Goal: Check status: Check status

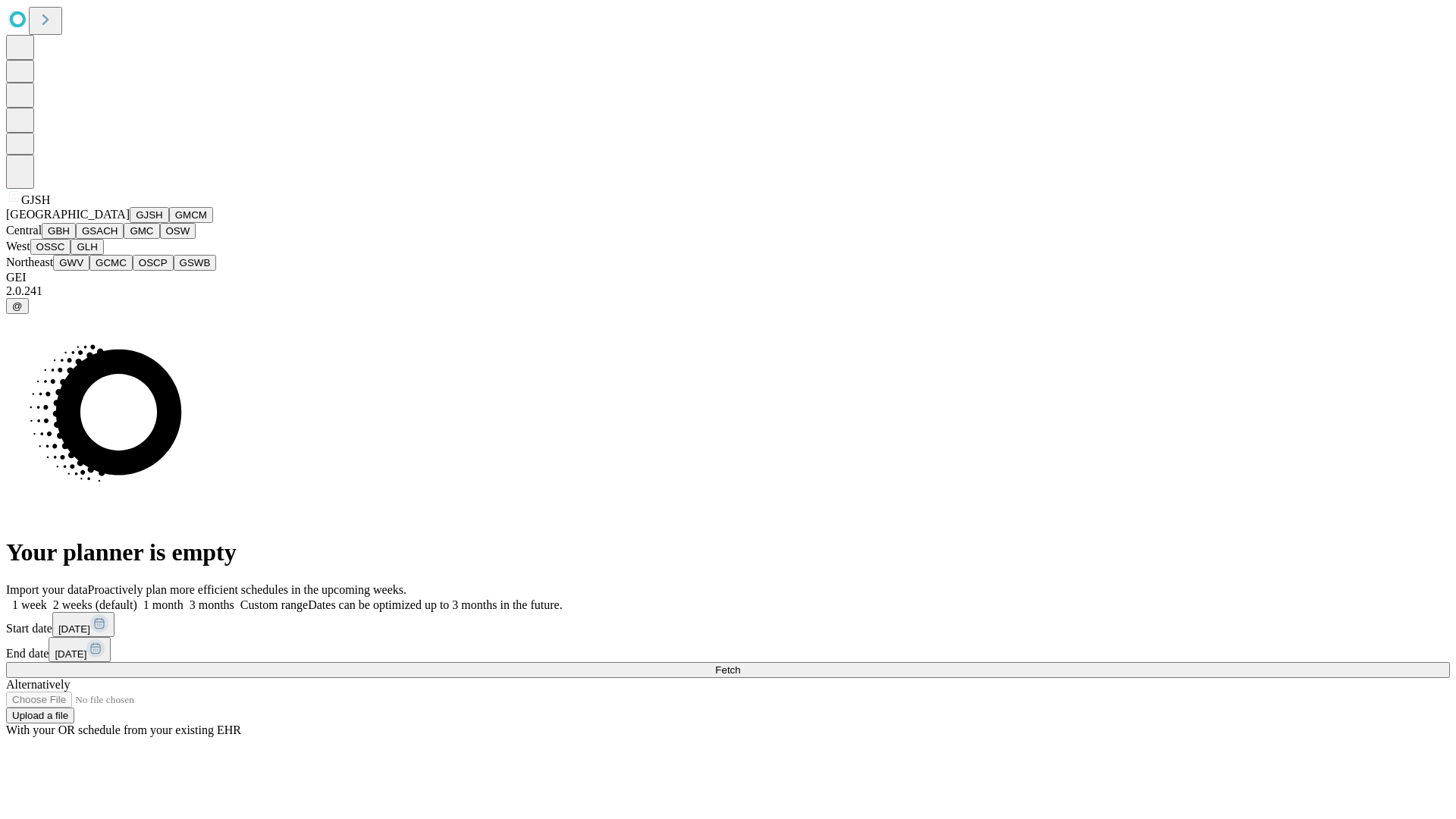
click at [130, 223] on button "GJSH" at bounding box center [149, 215] width 40 height 16
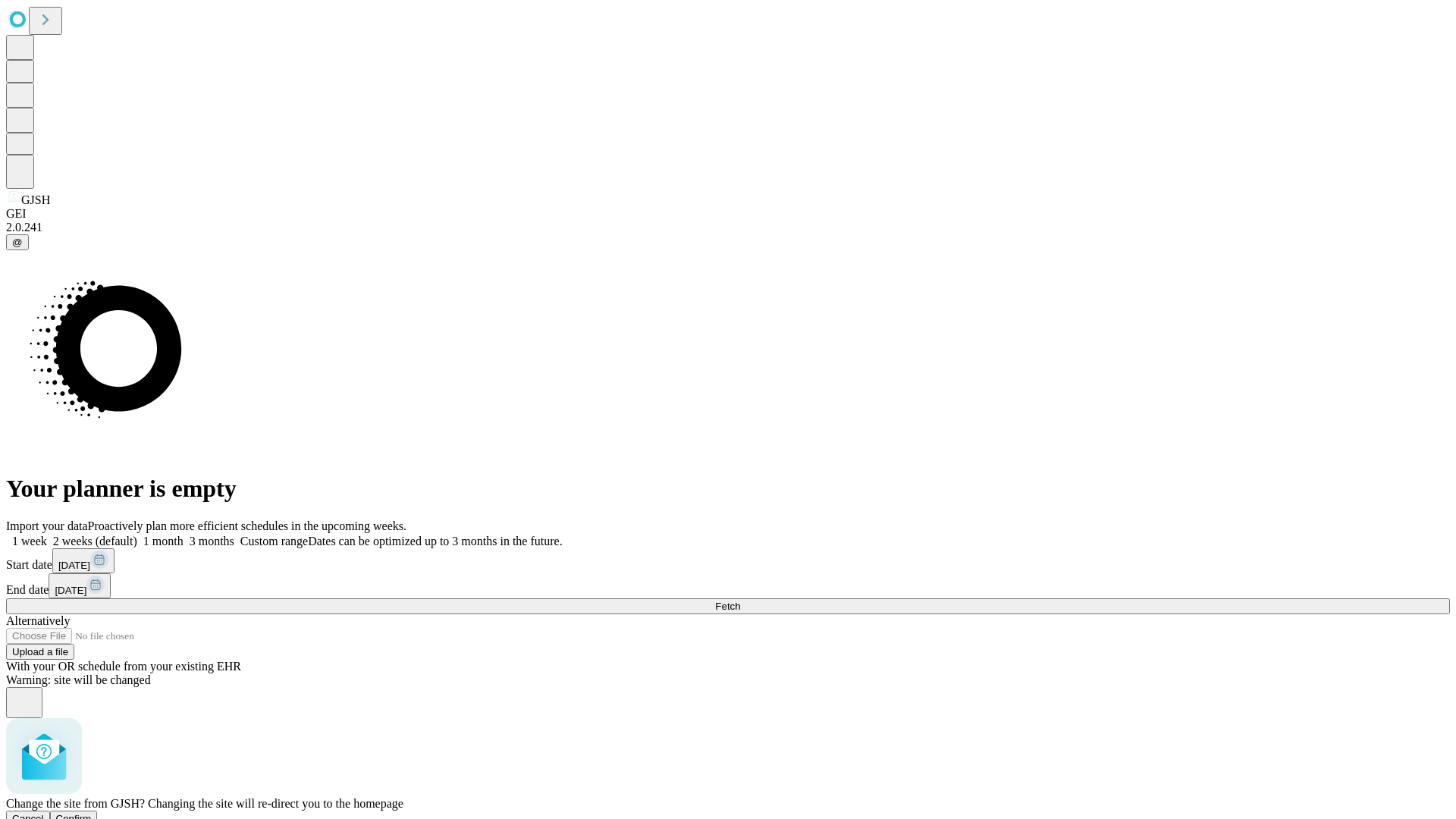
click at [92, 813] on span "Confirm" at bounding box center [74, 818] width 35 height 11
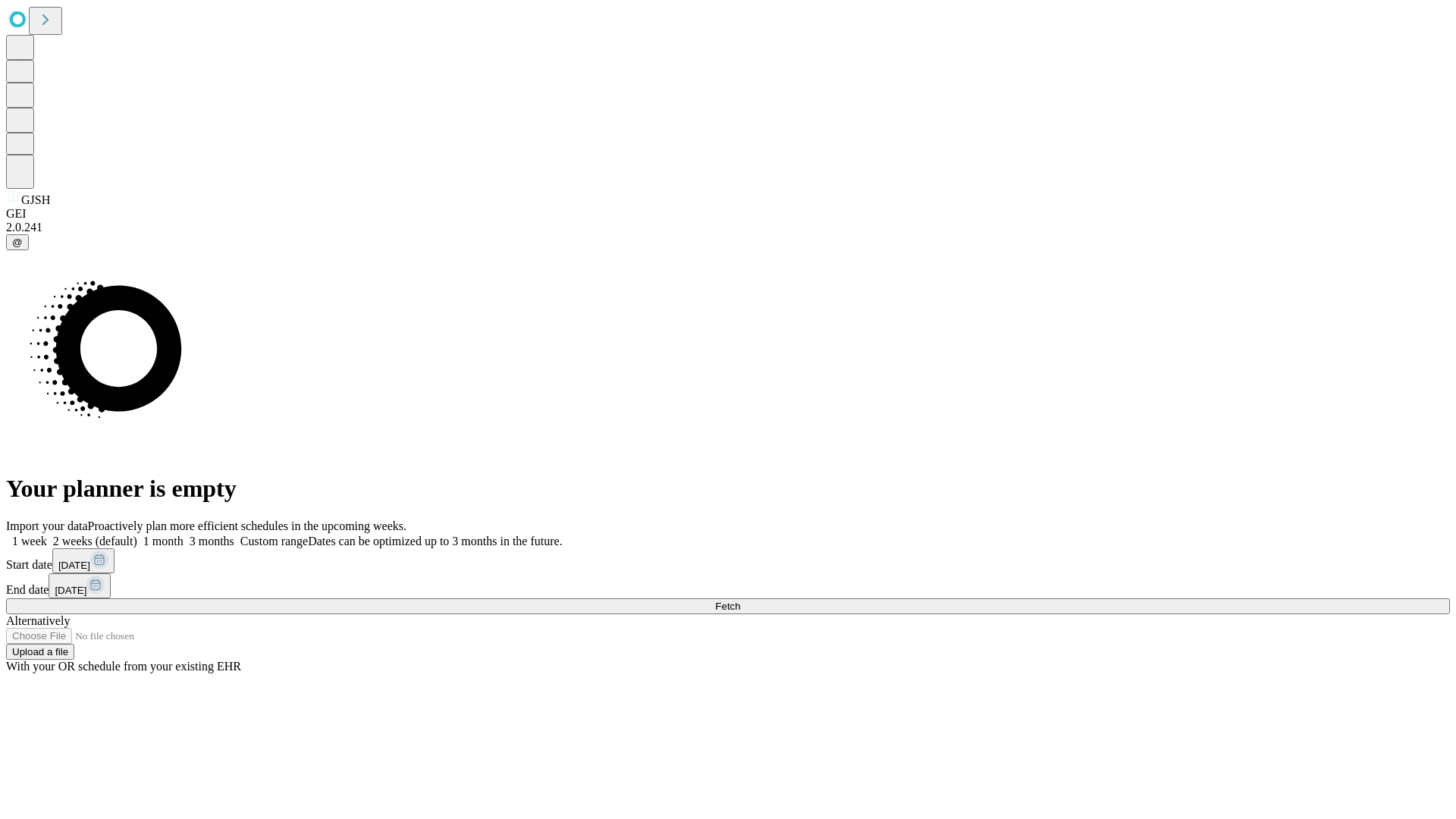
click at [47, 534] on label "1 week" at bounding box center [26, 540] width 41 height 13
click at [740, 601] on span "Fetch" at bounding box center [728, 606] width 25 height 11
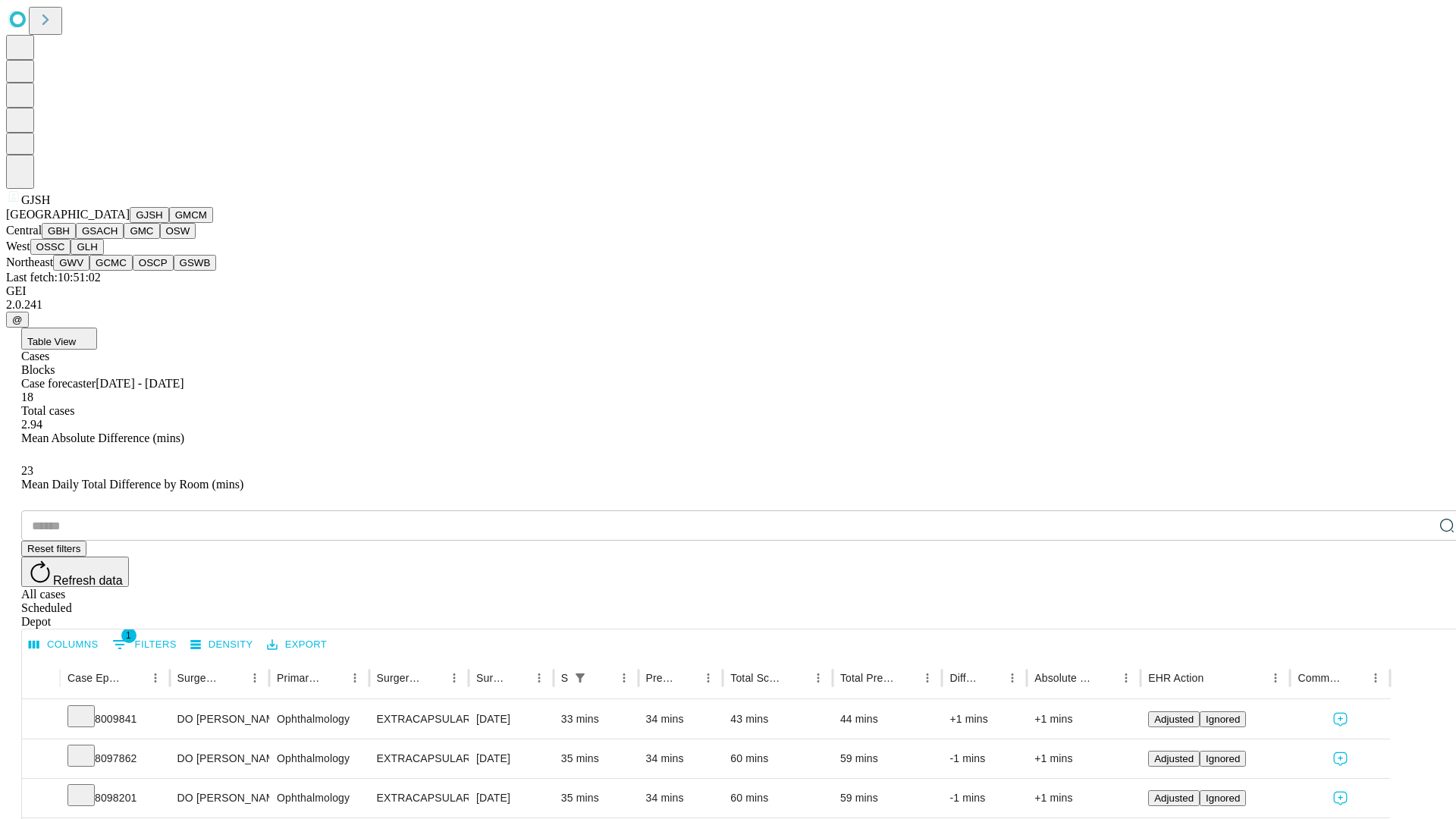
click at [169, 223] on button "GMCM" at bounding box center [191, 215] width 44 height 16
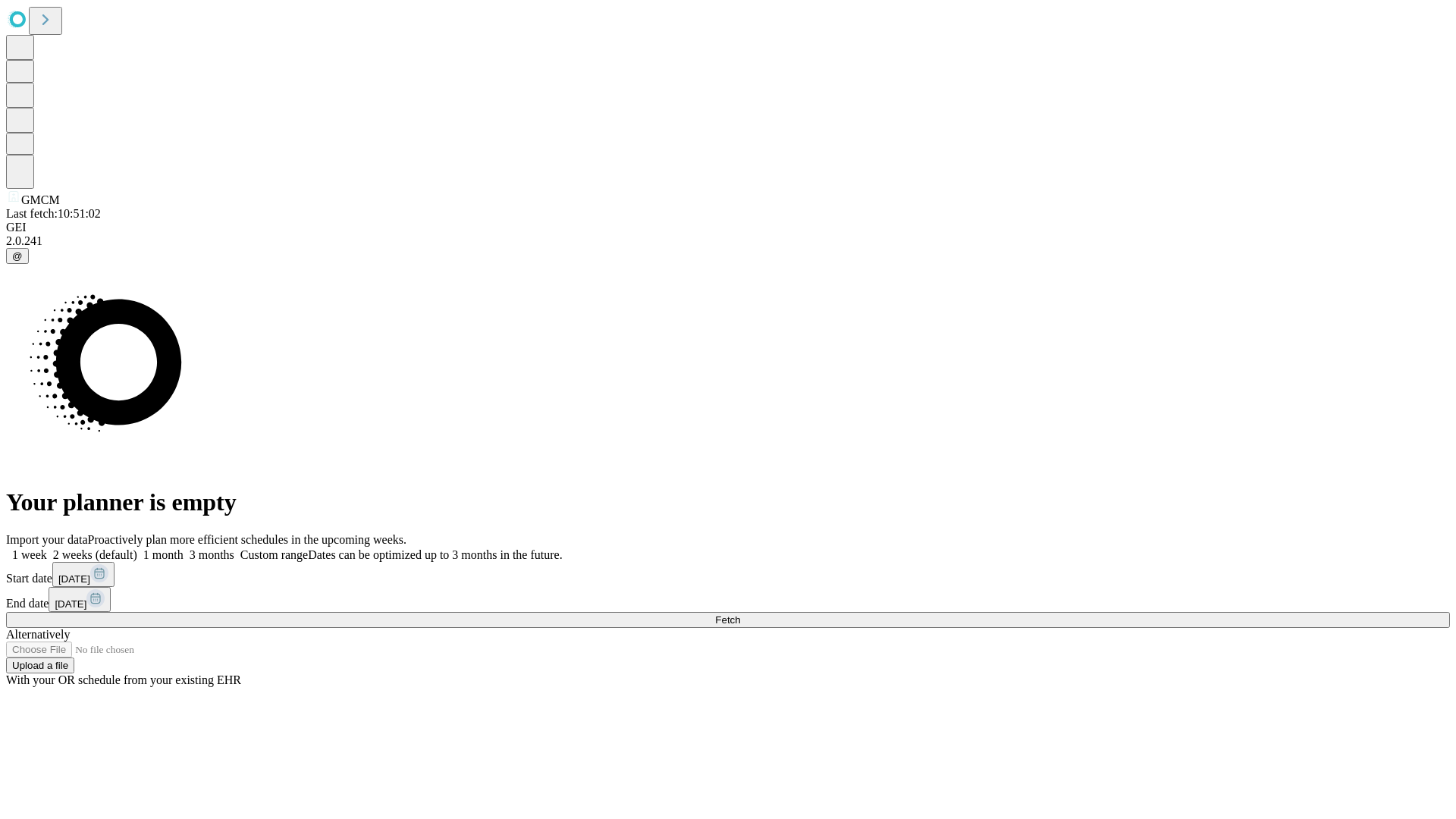
click at [47, 549] on label "1 week" at bounding box center [26, 554] width 41 height 13
click at [740, 614] on span "Fetch" at bounding box center [728, 619] width 25 height 11
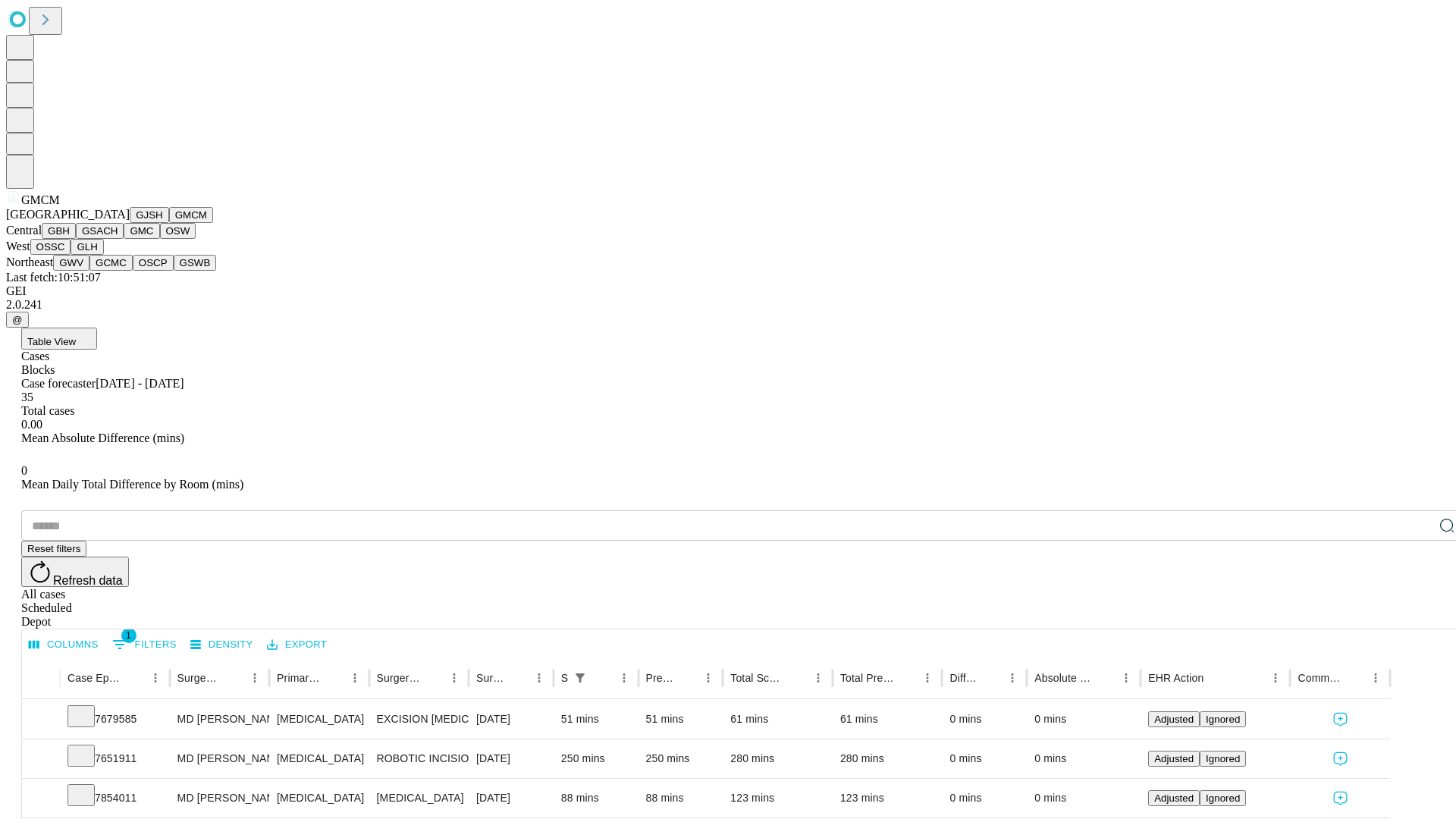
click at [76, 238] on button "GBH" at bounding box center [58, 231] width 34 height 16
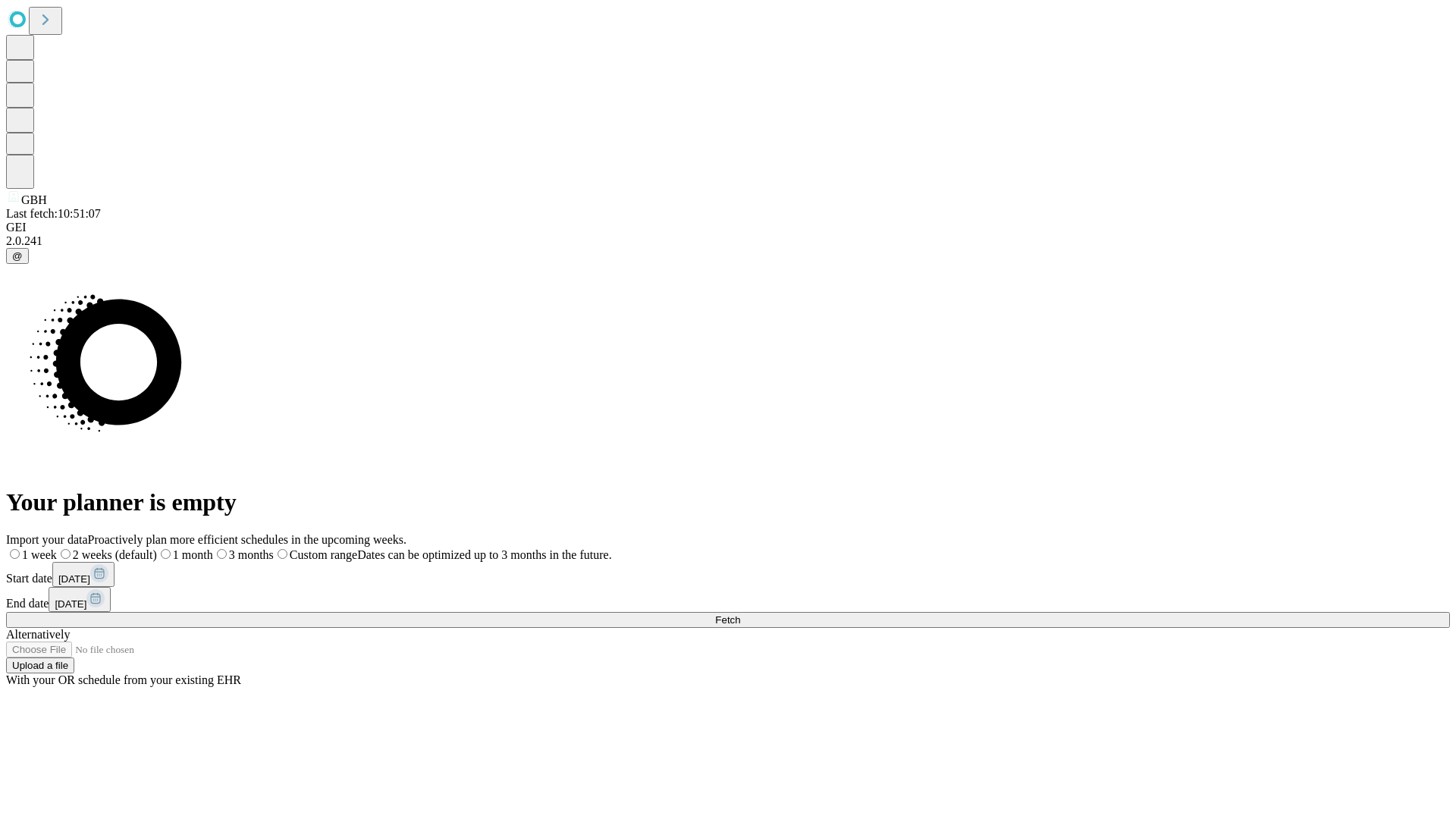
click at [740, 614] on span "Fetch" at bounding box center [728, 619] width 25 height 11
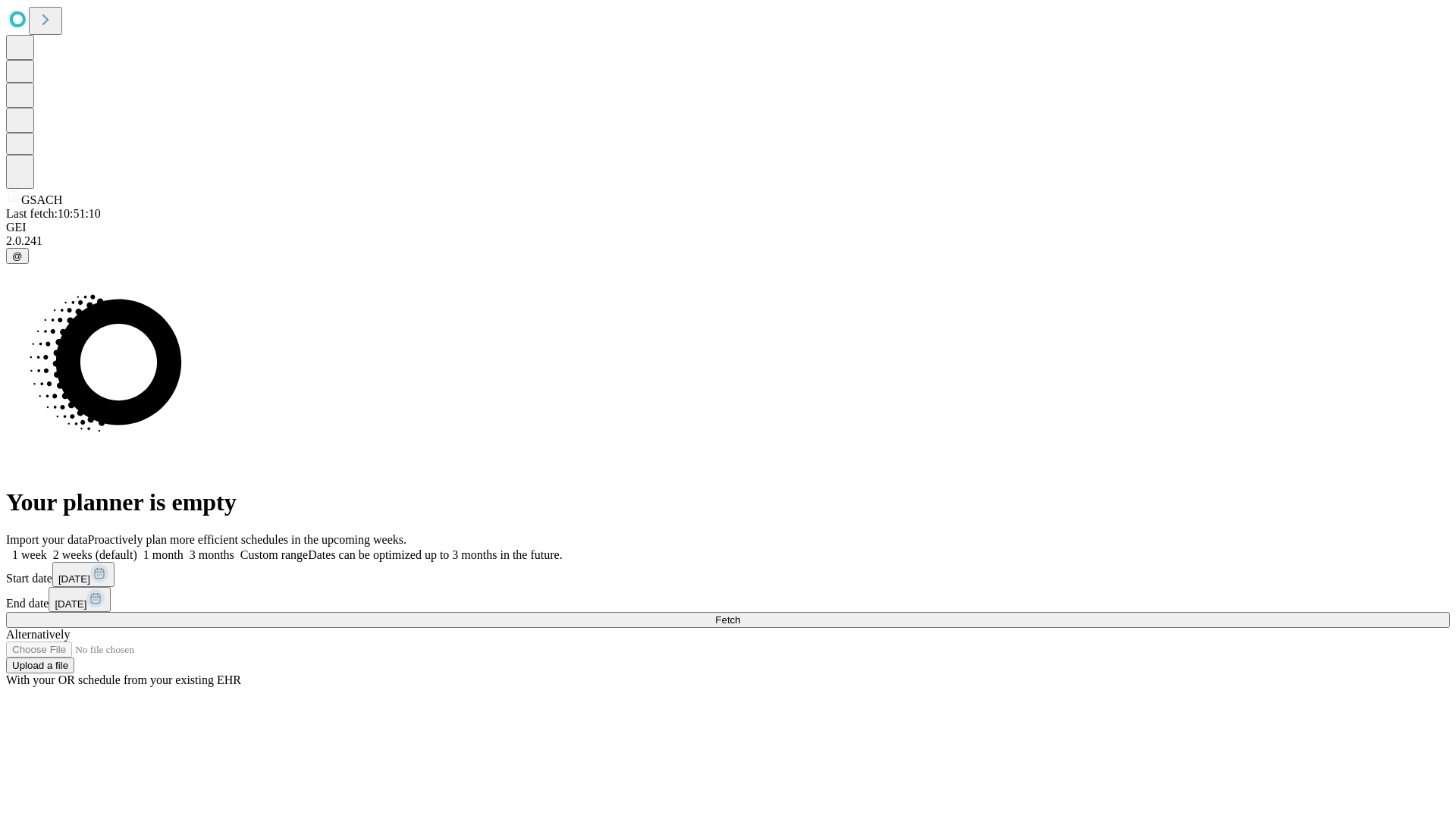
click at [47, 549] on label "1 week" at bounding box center [26, 554] width 41 height 13
click at [740, 614] on span "Fetch" at bounding box center [728, 619] width 25 height 11
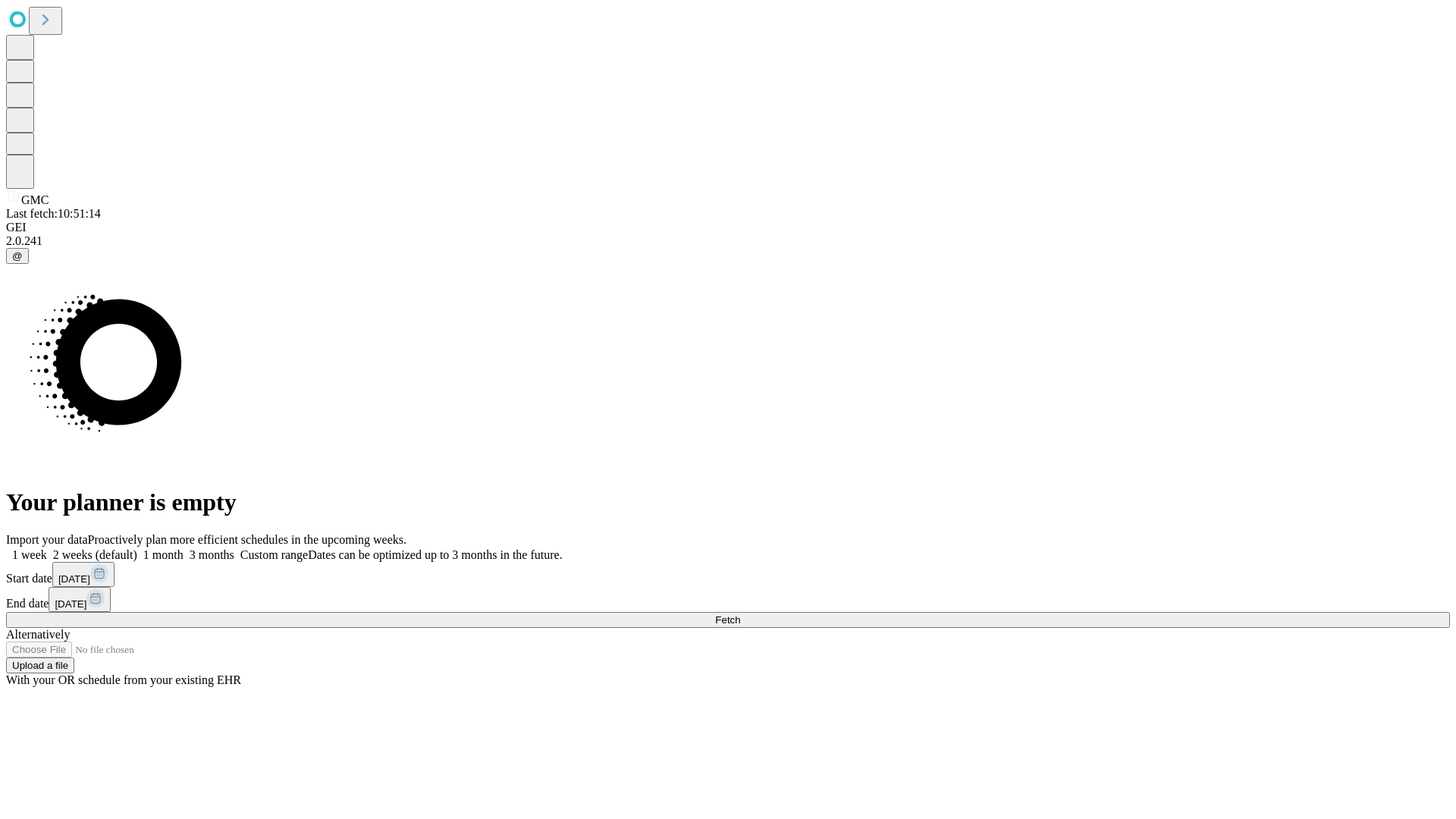
click at [740, 614] on span "Fetch" at bounding box center [728, 619] width 25 height 11
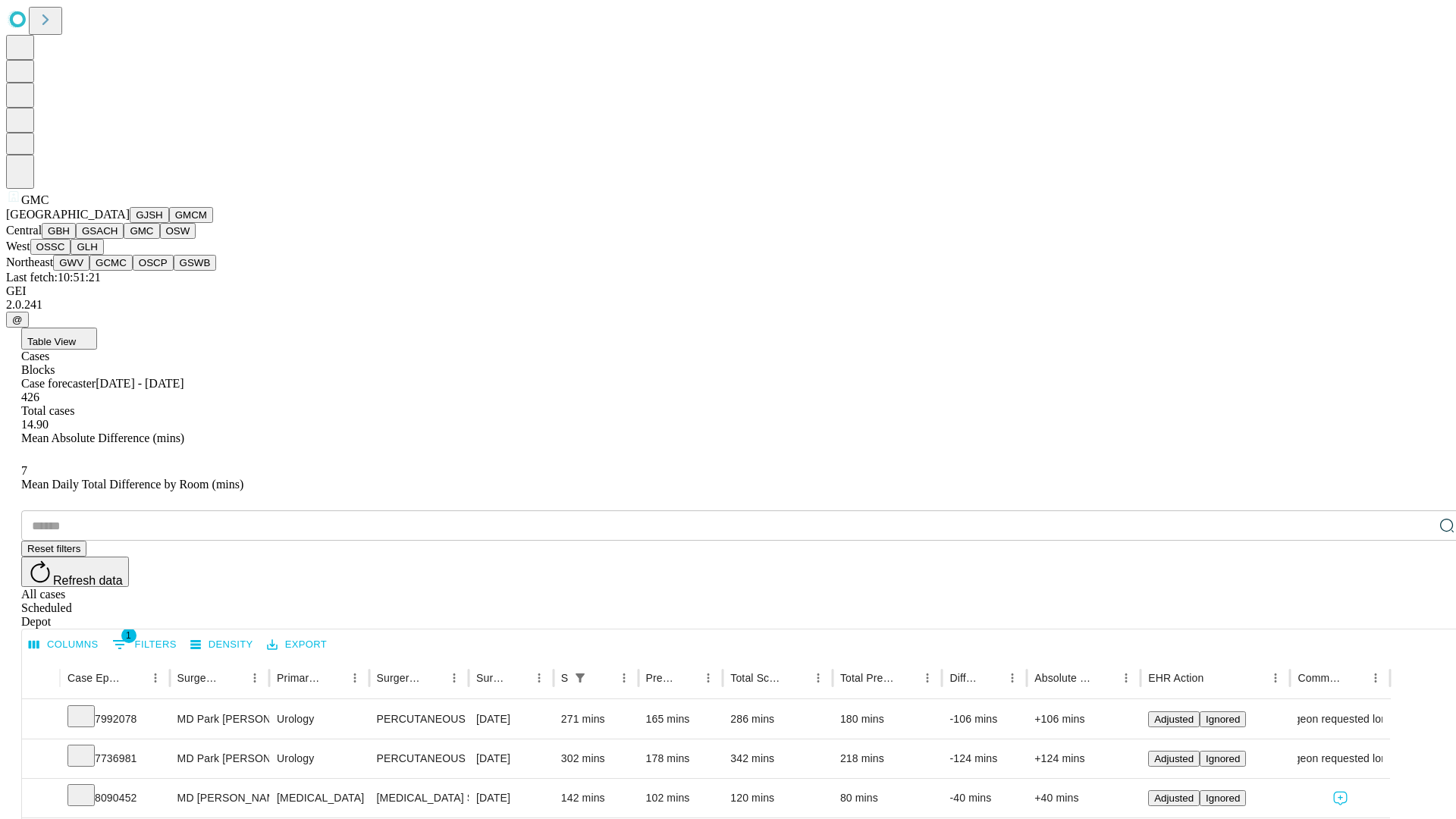
click at [160, 238] on button "OSW" at bounding box center [178, 231] width 36 height 16
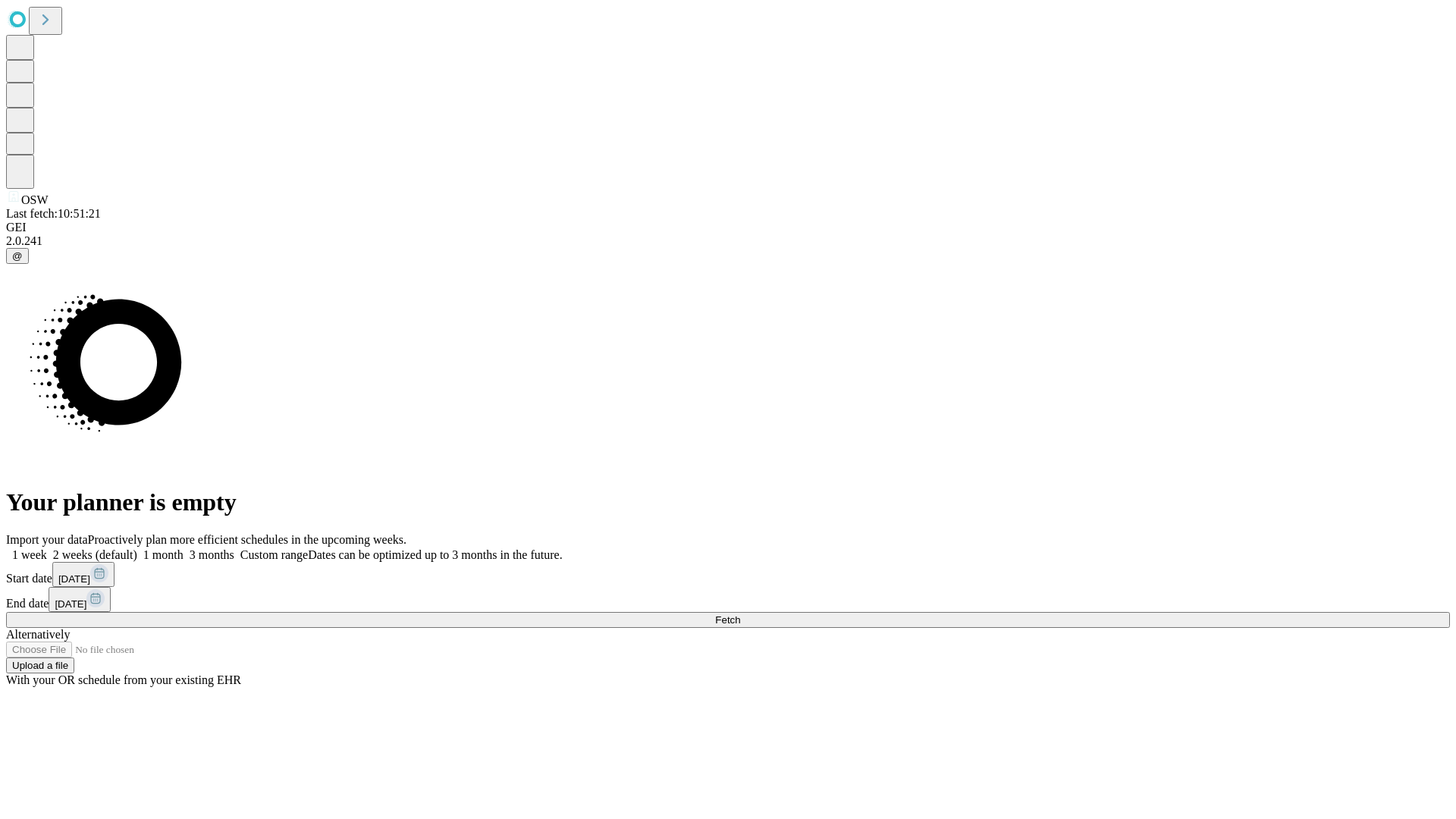
click at [47, 549] on label "1 week" at bounding box center [26, 554] width 41 height 13
click at [740, 614] on span "Fetch" at bounding box center [728, 619] width 25 height 11
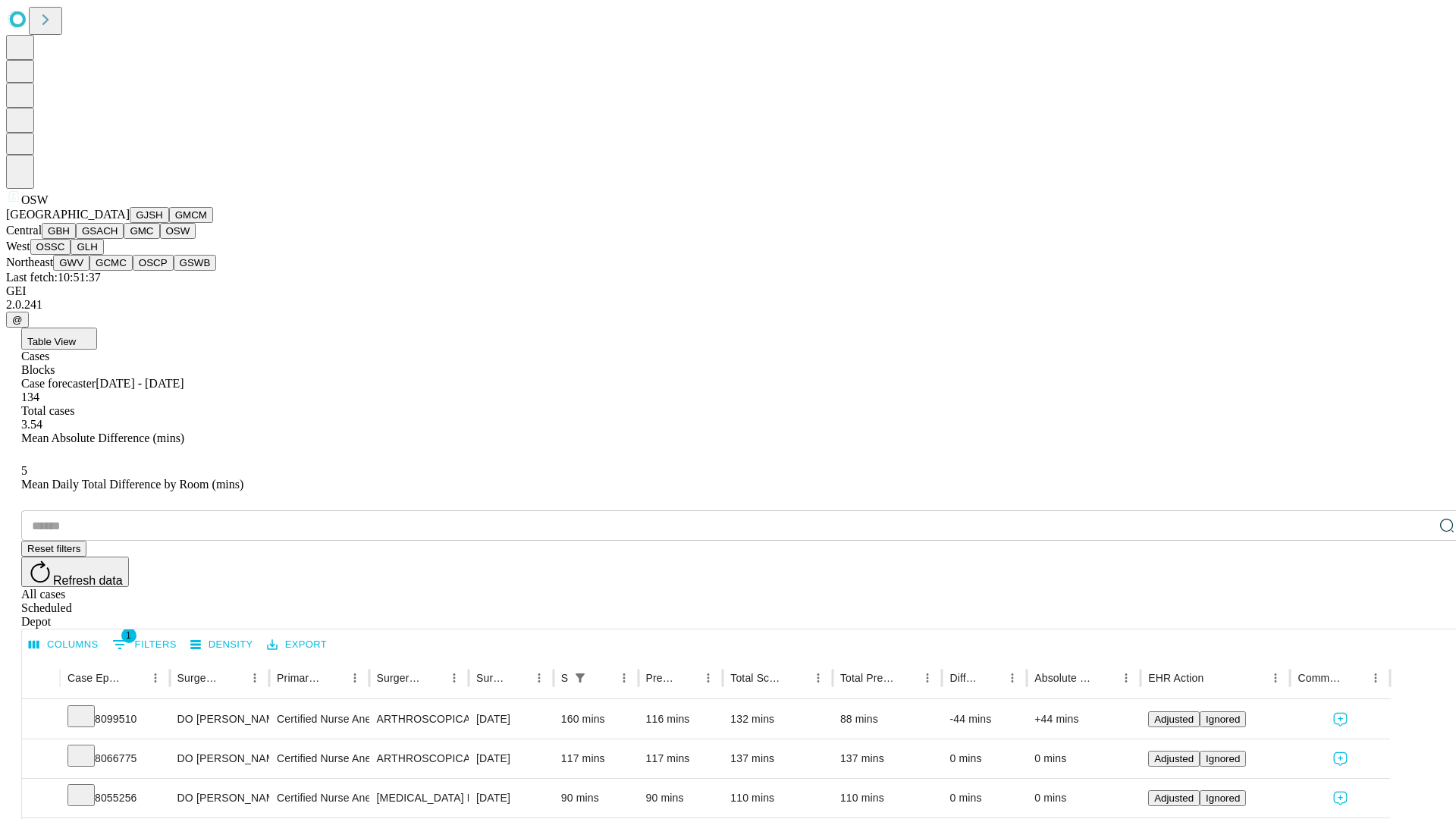
click at [72, 254] on button "OSSC" at bounding box center [51, 246] width 41 height 16
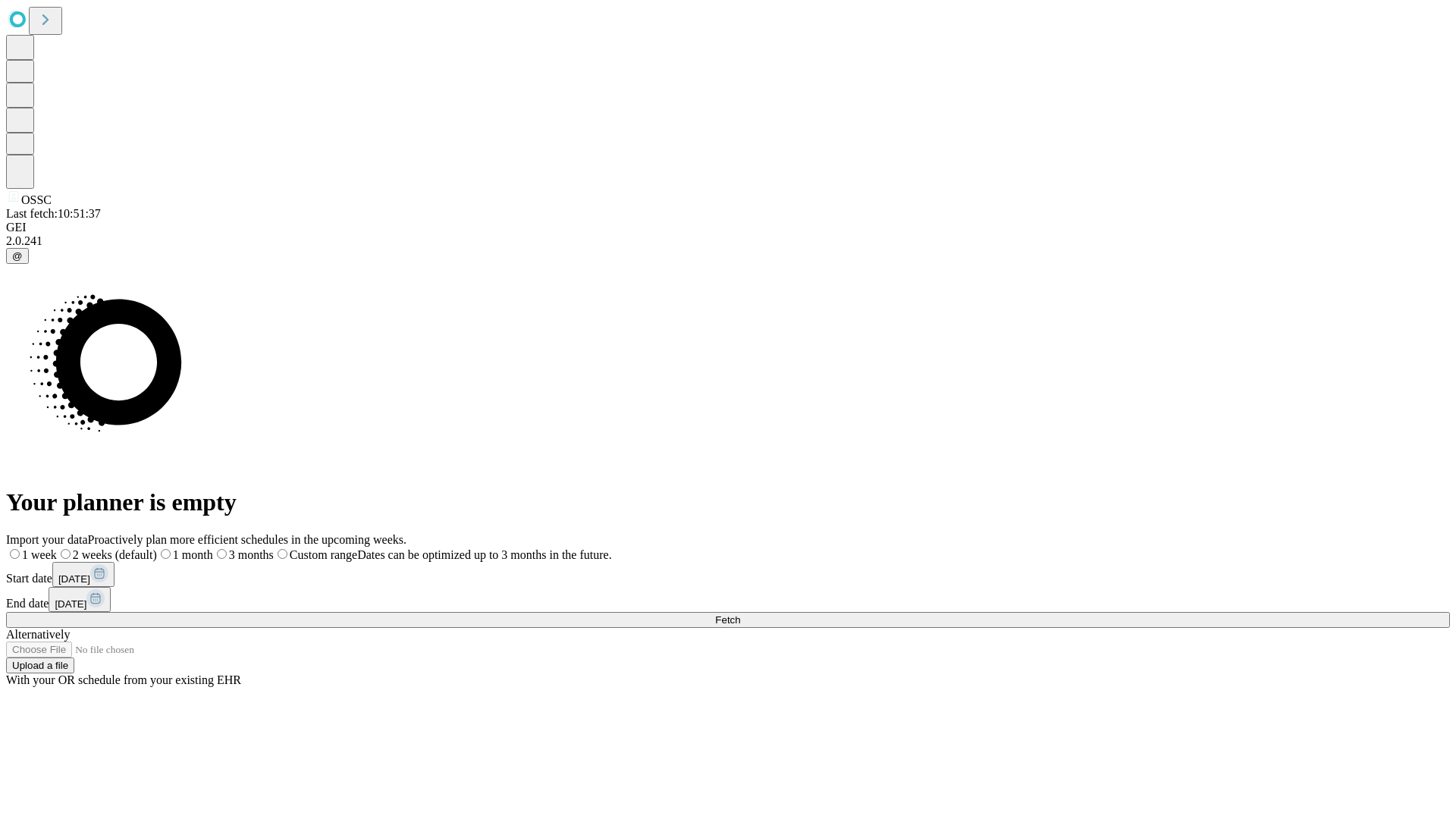
click at [56, 549] on label "1 week" at bounding box center [31, 554] width 51 height 13
click at [740, 614] on span "Fetch" at bounding box center [728, 619] width 25 height 11
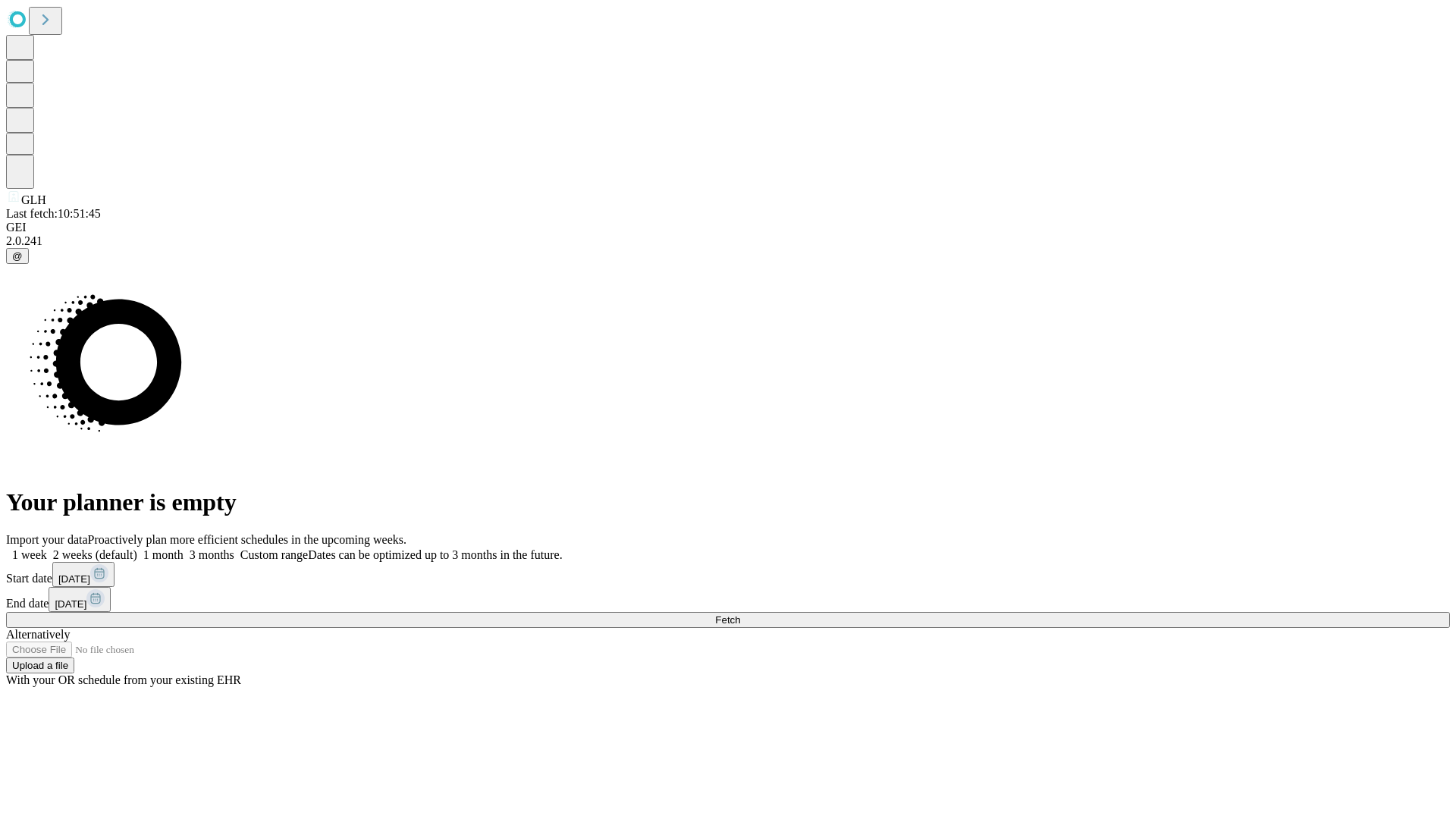
click at [47, 549] on label "1 week" at bounding box center [26, 554] width 41 height 13
click at [740, 614] on span "Fetch" at bounding box center [728, 619] width 25 height 11
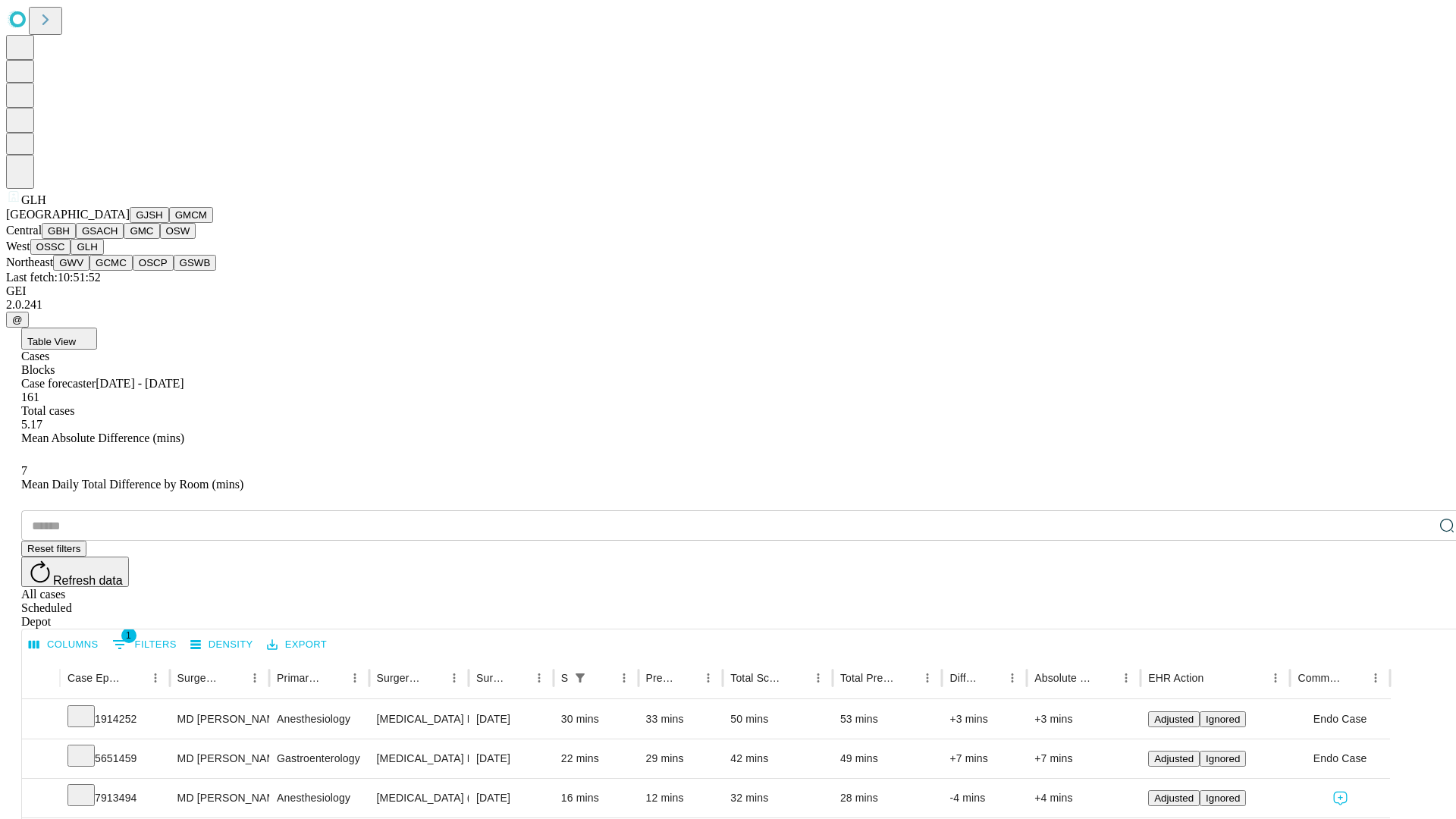
click at [89, 270] on button "GWV" at bounding box center [71, 262] width 36 height 16
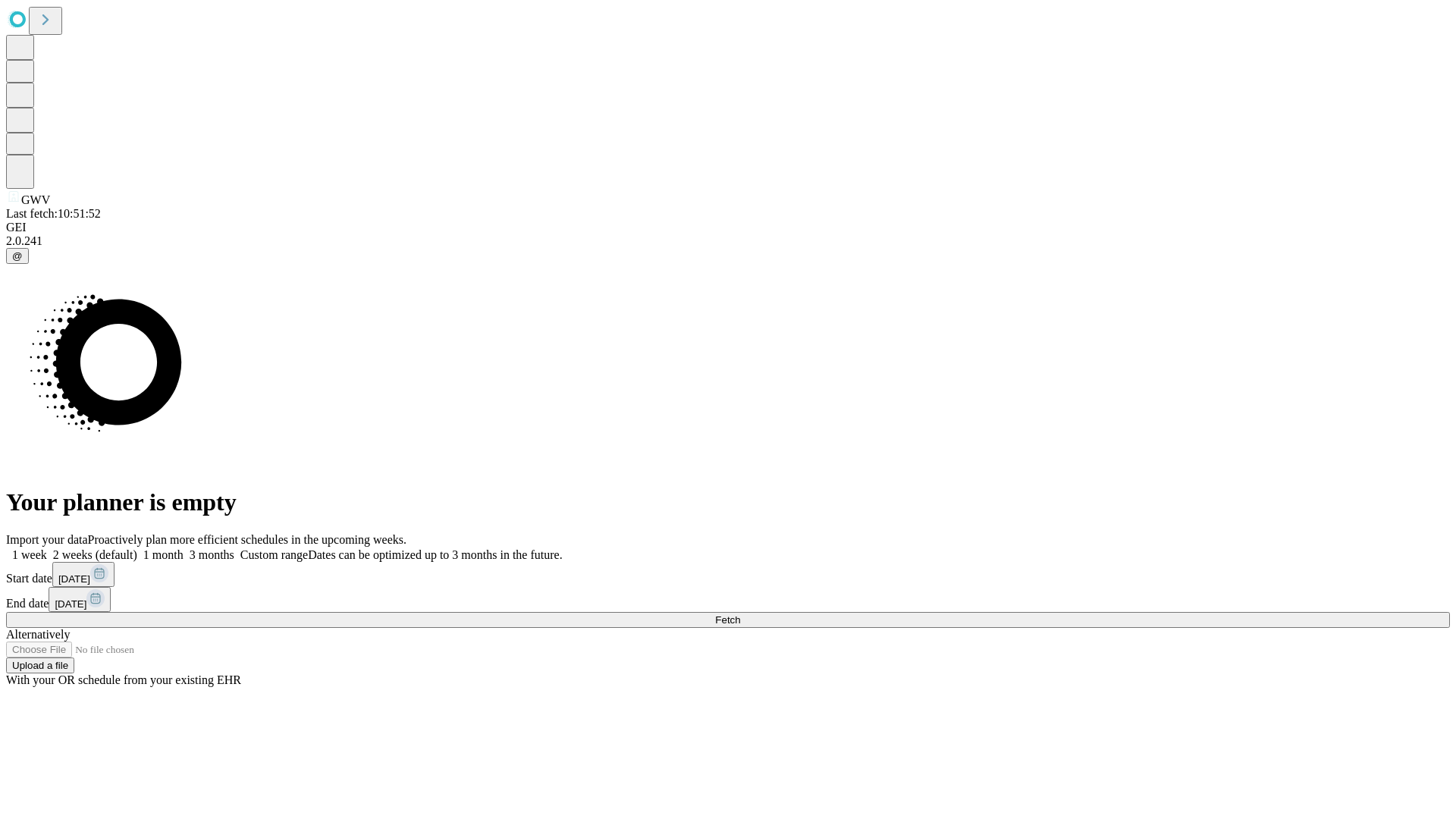
click at [47, 549] on label "1 week" at bounding box center [26, 554] width 41 height 13
click at [740, 614] on span "Fetch" at bounding box center [728, 619] width 25 height 11
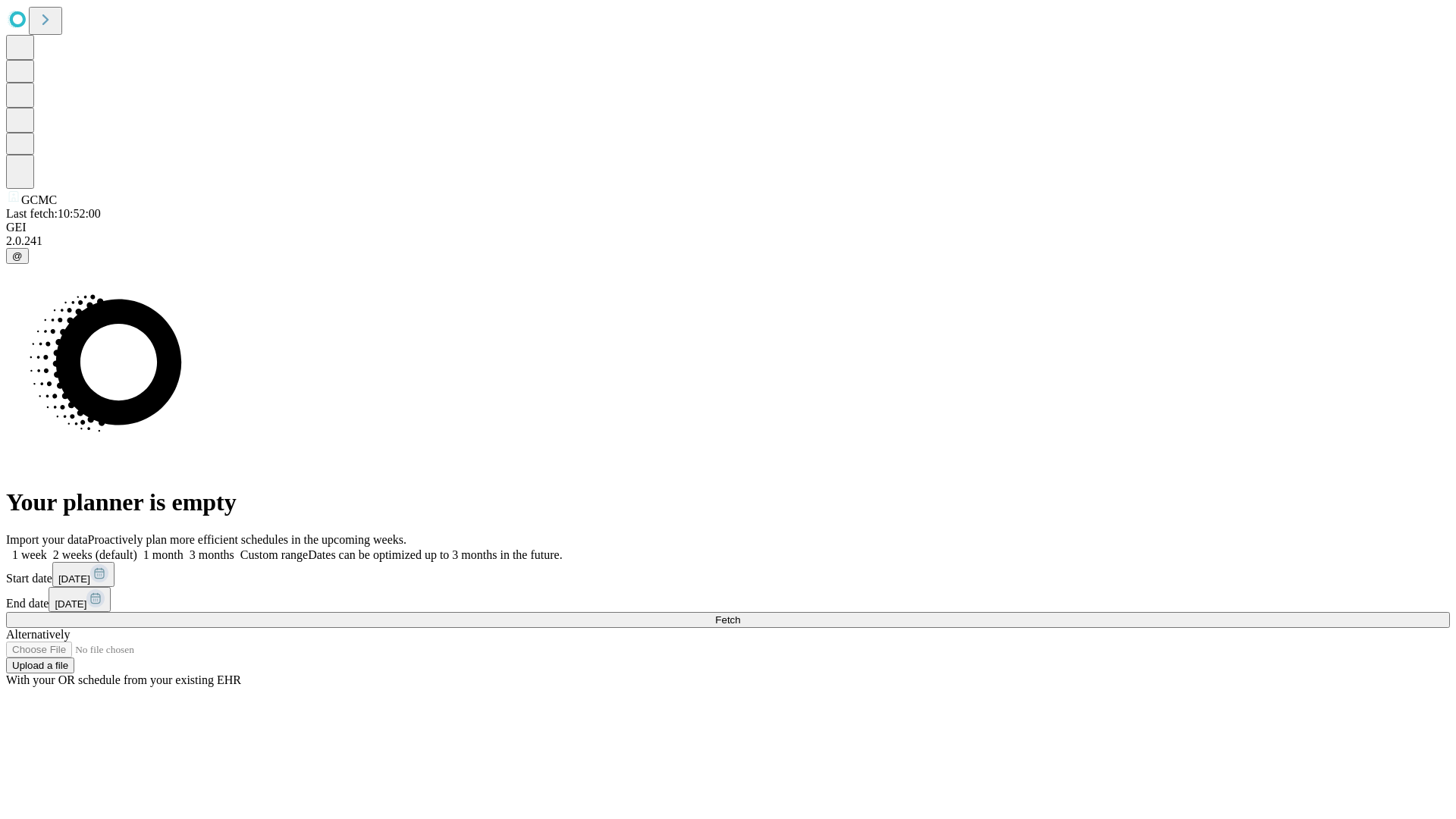
click at [740, 614] on span "Fetch" at bounding box center [728, 619] width 25 height 11
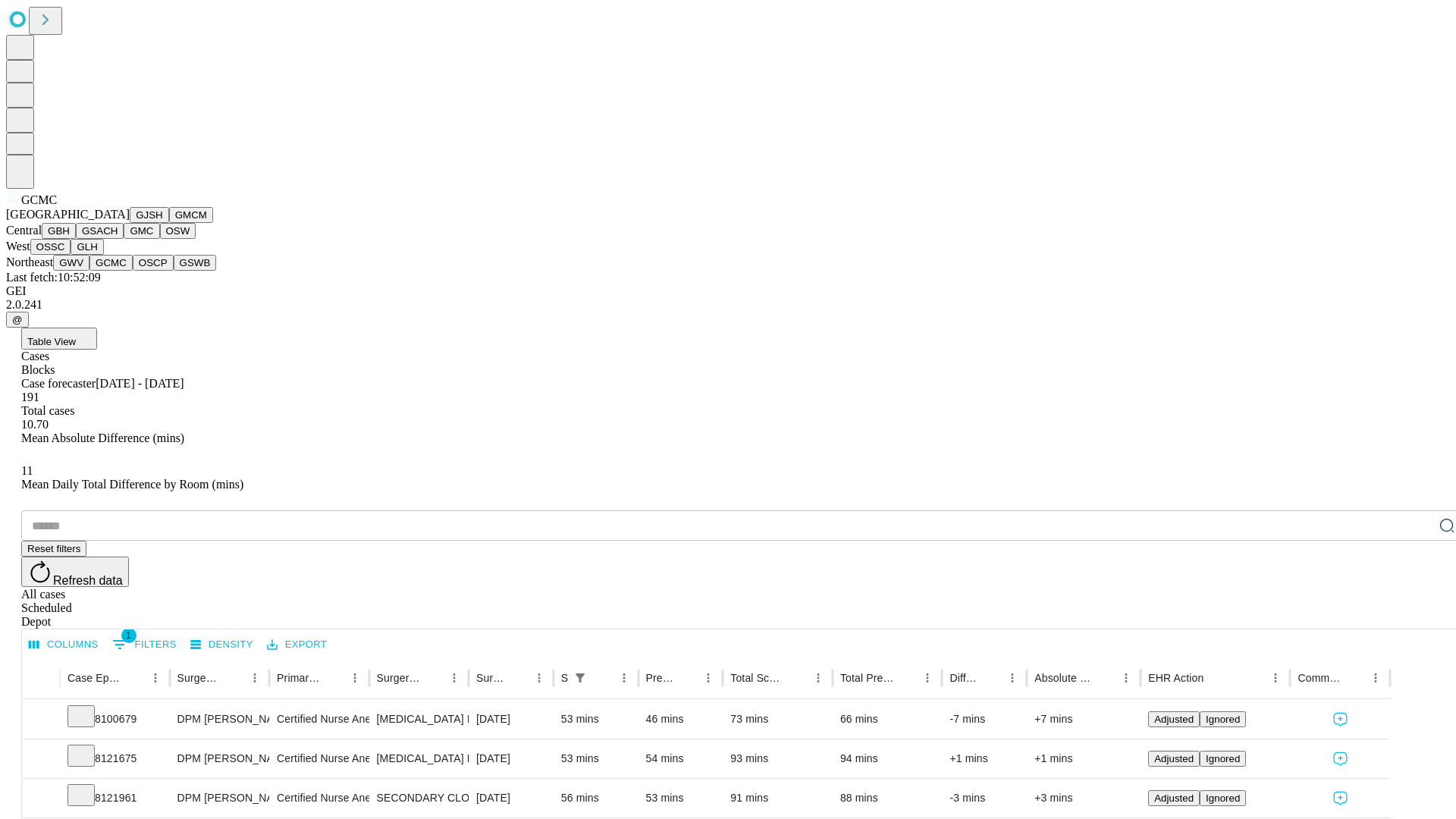
click at [132, 270] on button "OSCP" at bounding box center [153, 262] width 41 height 16
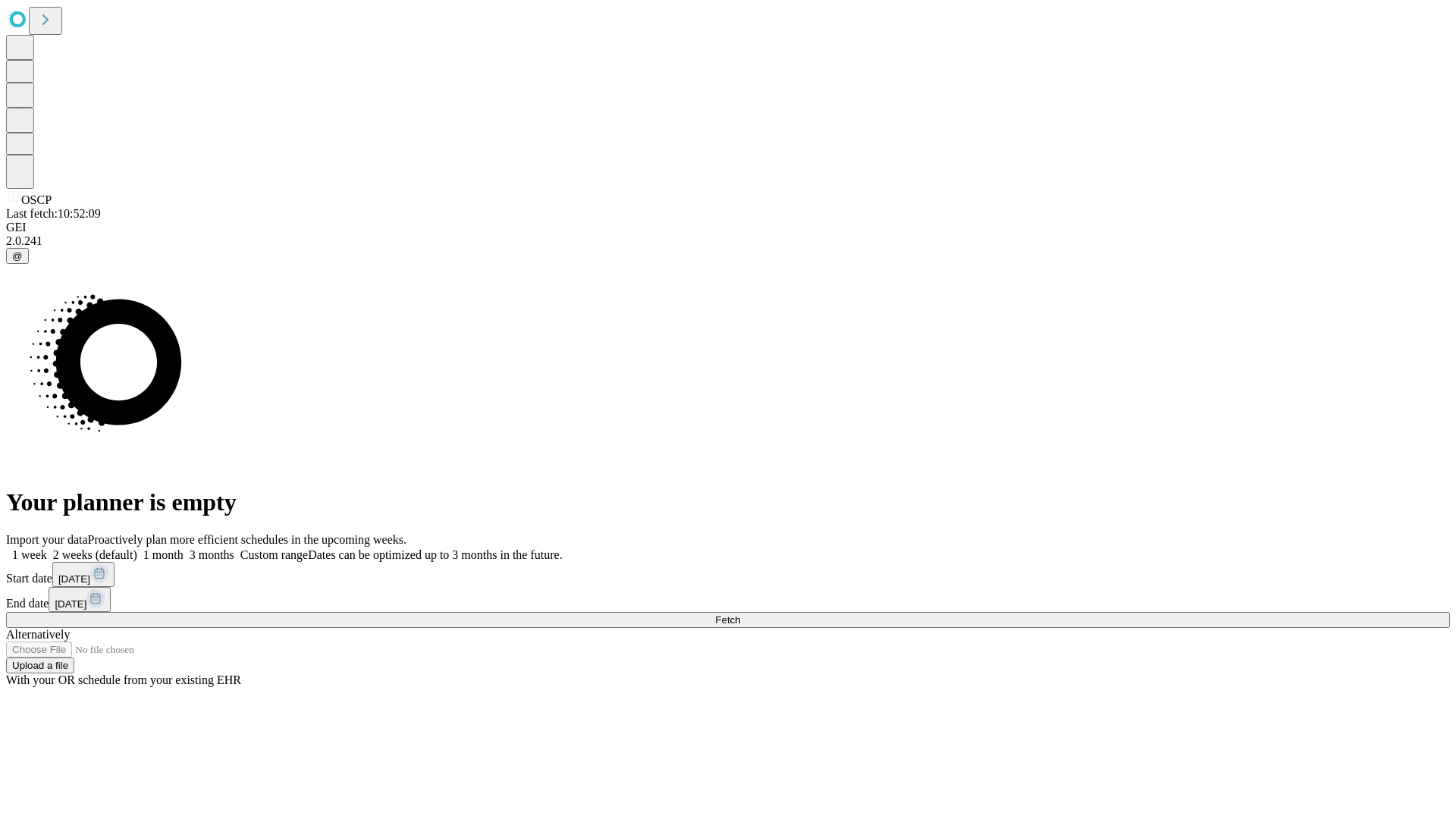
click at [47, 549] on label "1 week" at bounding box center [26, 554] width 41 height 13
click at [740, 614] on span "Fetch" at bounding box center [728, 619] width 25 height 11
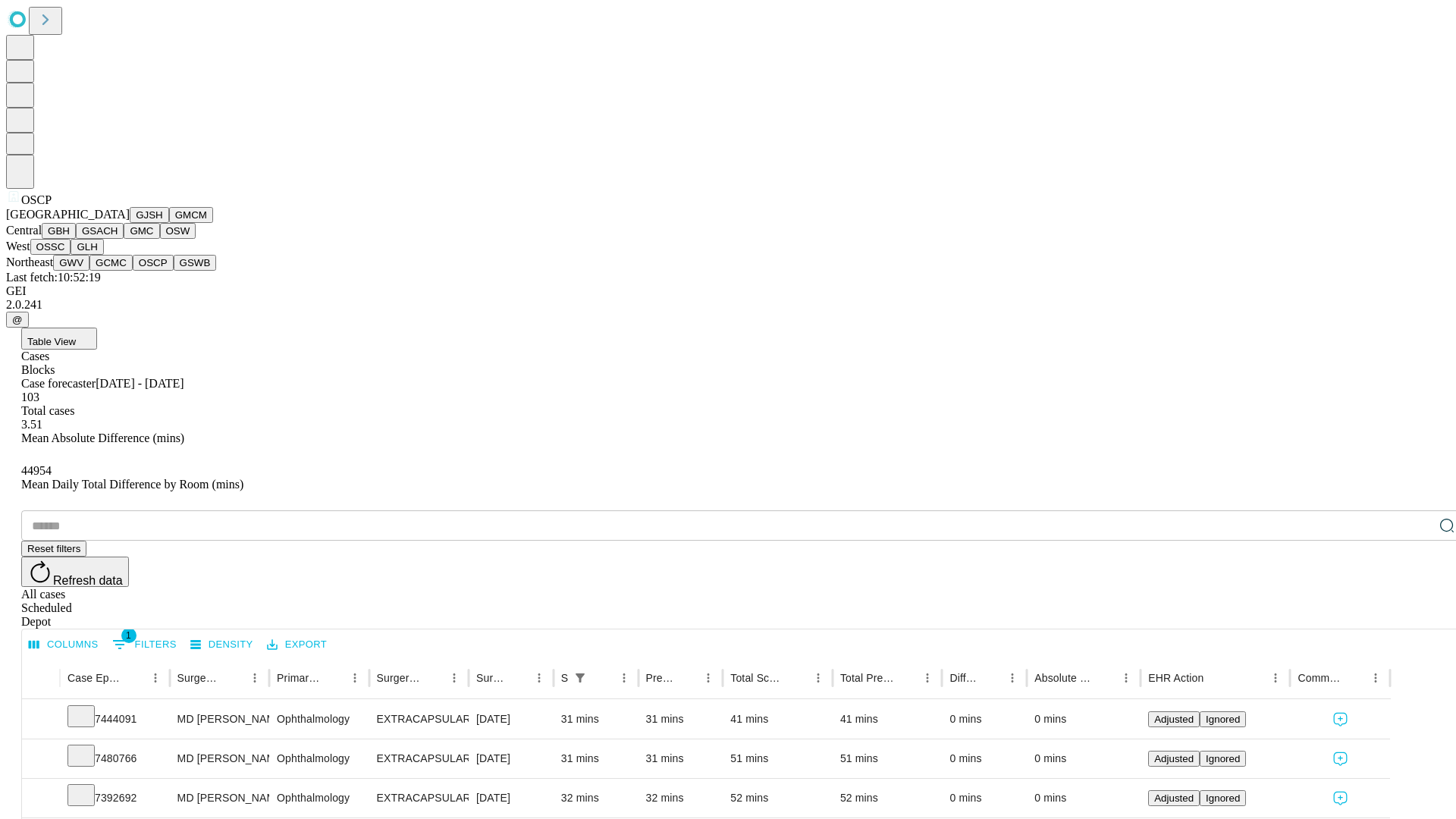
click at [174, 270] on button "GSWB" at bounding box center [195, 262] width 43 height 16
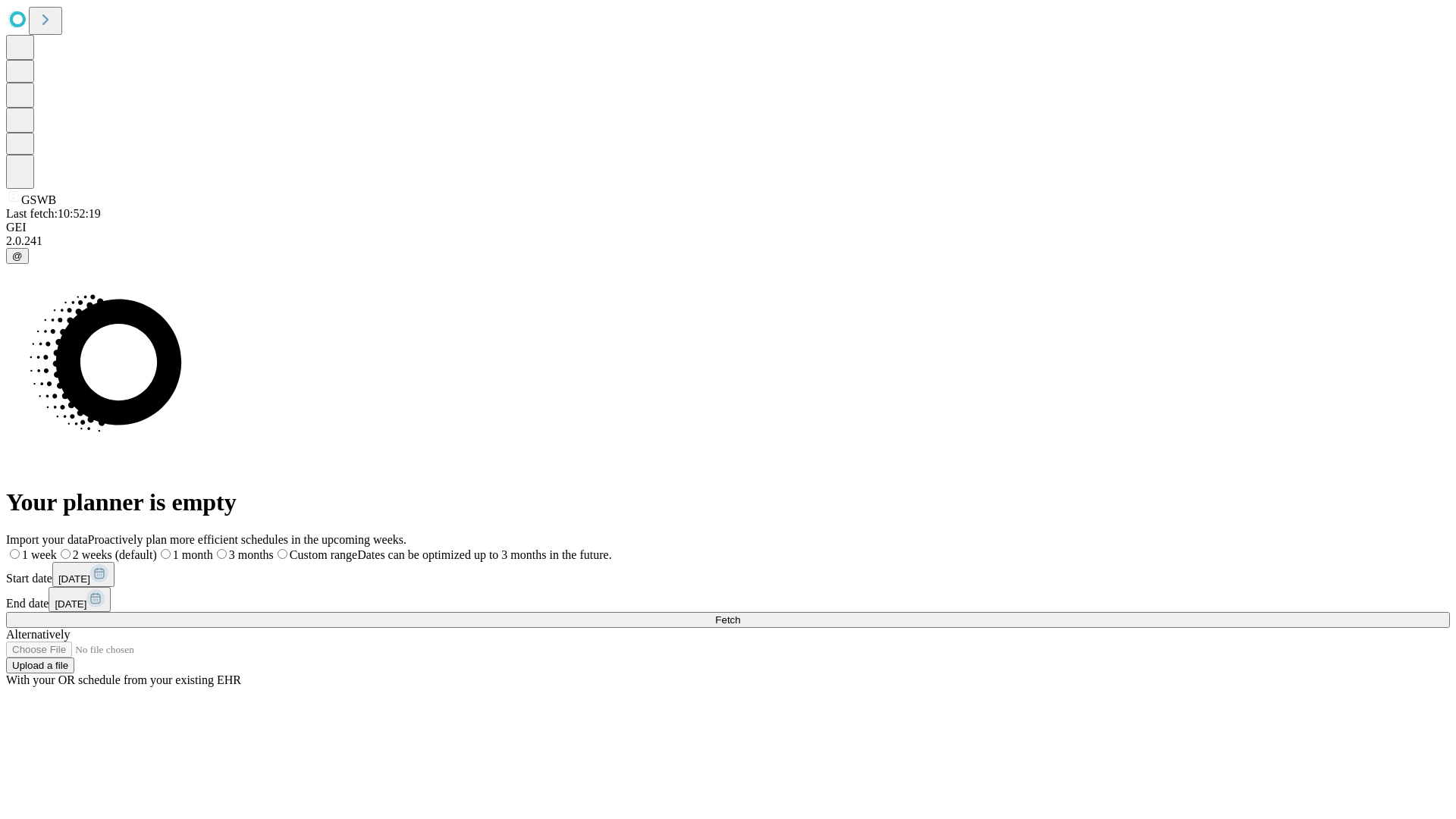
click at [56, 549] on label "1 week" at bounding box center [31, 554] width 51 height 13
click at [740, 614] on span "Fetch" at bounding box center [728, 619] width 25 height 11
